Goal: Check status

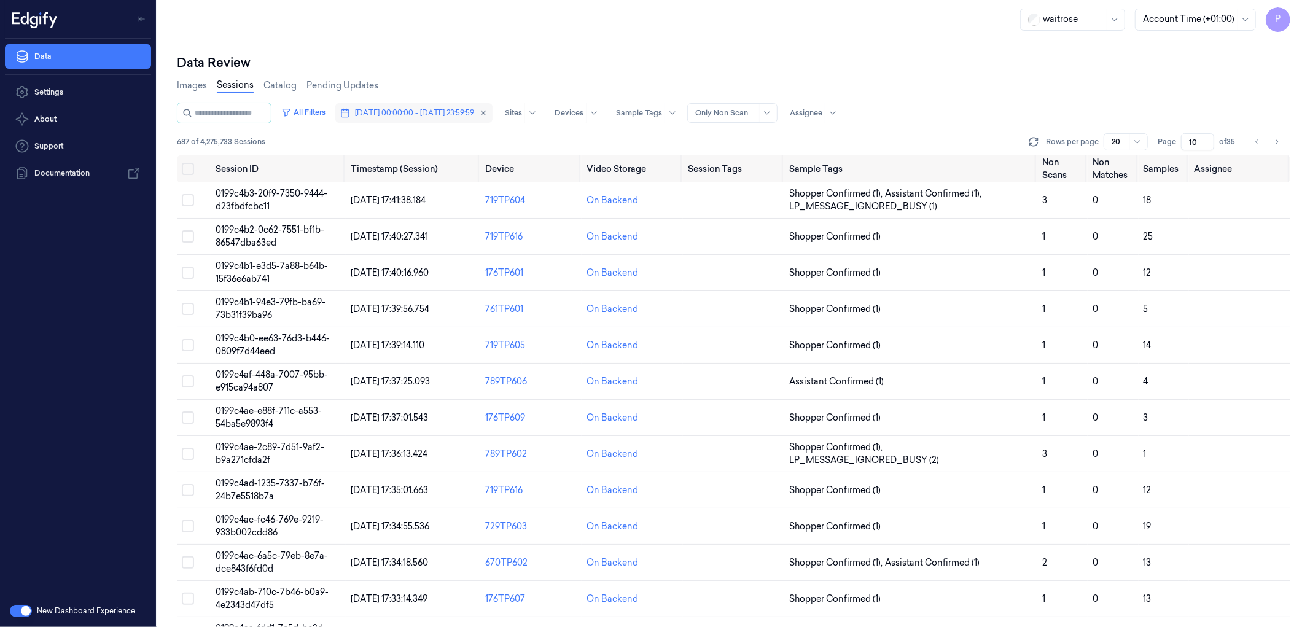
click at [416, 115] on span "[DATE] 00:00:00 - [DATE] 23:59:59" at bounding box center [414, 112] width 119 height 11
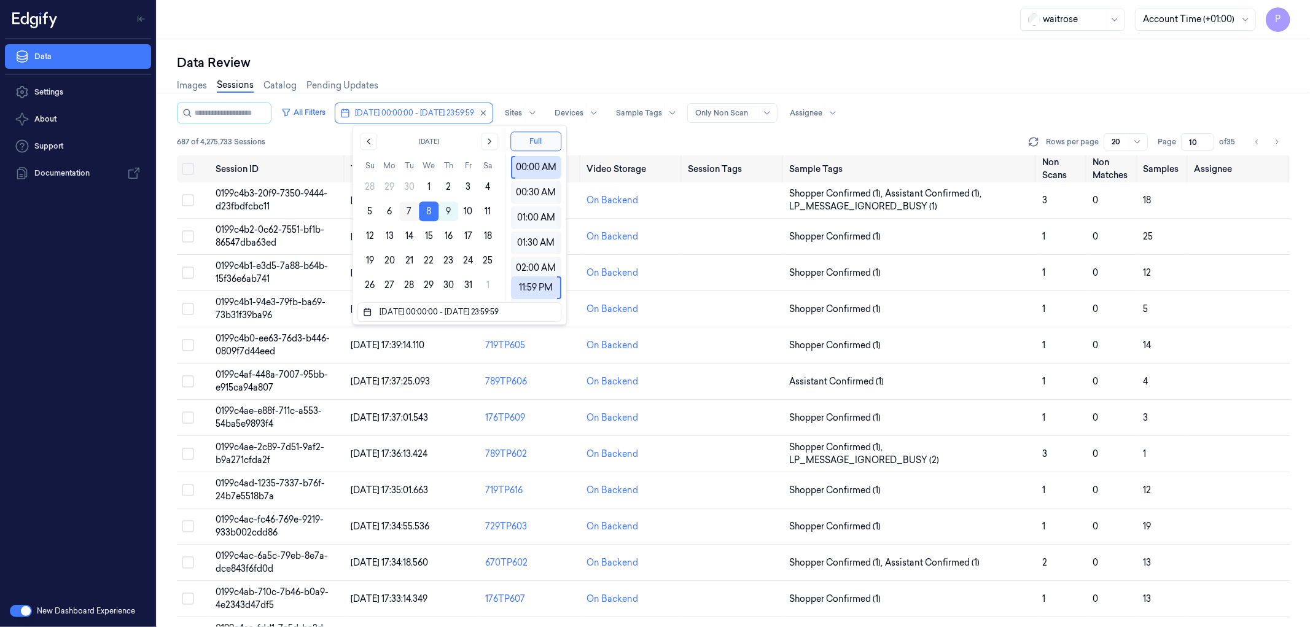
click at [408, 208] on button "7" at bounding box center [409, 211] width 20 height 20
type input "07/10/2025 00:00:00 - 07/10/2025 23:59:59"
click at [512, 49] on div "Data Review Images Sessions Catalog Pending Updates All Filters 07/10/2025 00:0…" at bounding box center [733, 333] width 1153 height 588
type input "1"
